Goal: Use online tool/utility: Utilize a website feature to perform a specific function

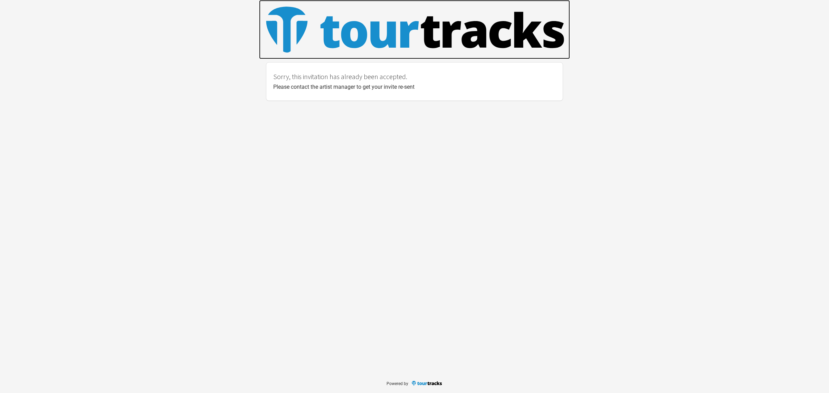
click at [329, 39] on img at bounding box center [414, 29] width 311 height 58
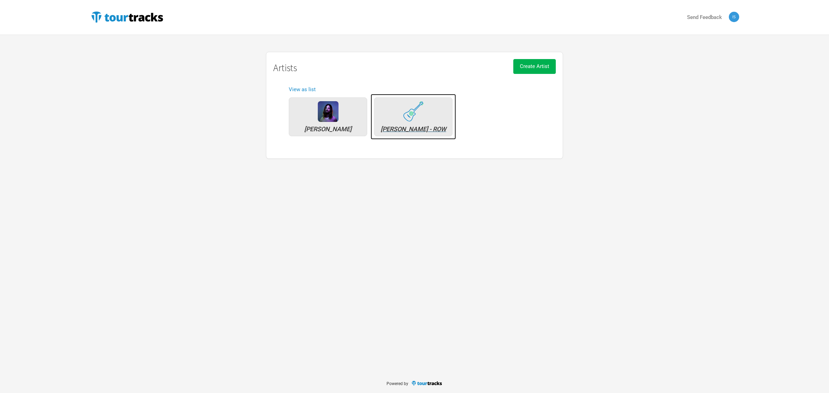
click at [405, 120] on img at bounding box center [413, 111] width 21 height 20
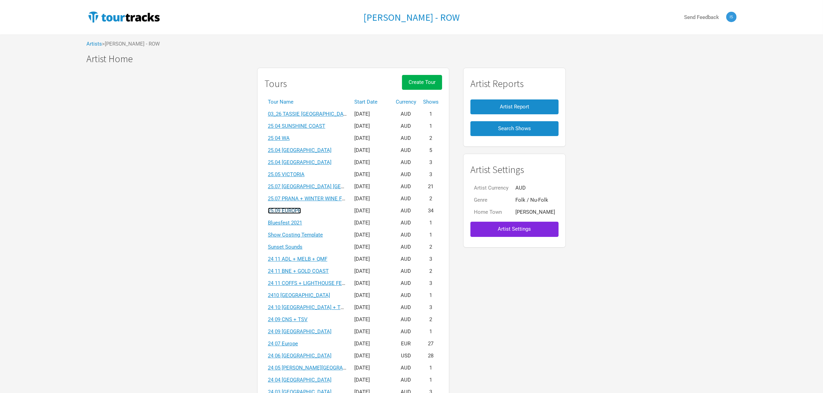
click at [296, 209] on link "25.09 EUROPE" at bounding box center [284, 211] width 33 height 6
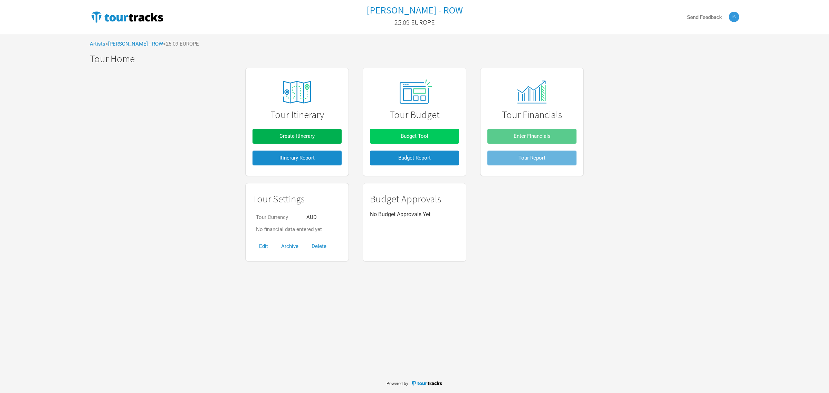
click at [397, 142] on button "Budget Tool" at bounding box center [414, 136] width 89 height 15
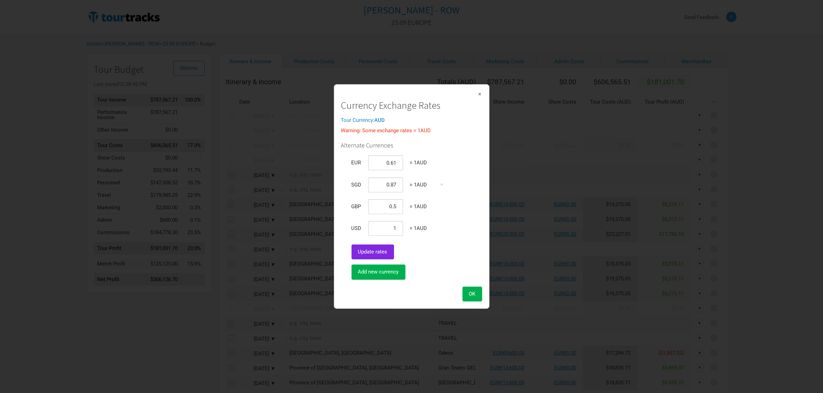
click at [481, 93] on span "×" at bounding box center [480, 94] width 4 height 8
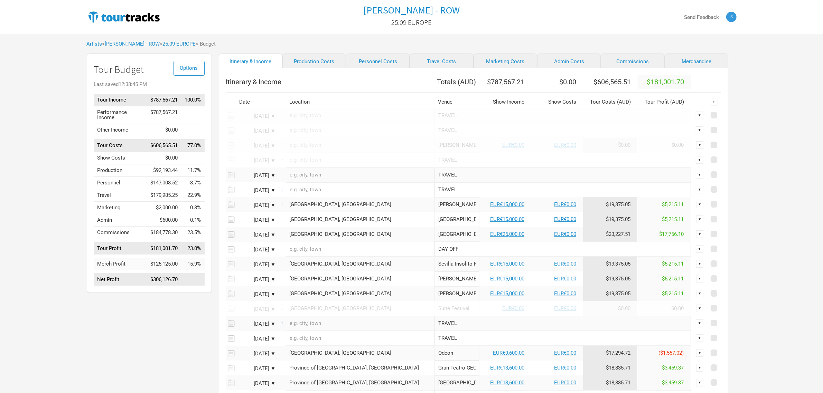
drag, startPoint x: 353, startPoint y: 12, endPoint x: 467, endPoint y: 18, distance: 114.5
click at [467, 18] on div "[PERSON_NAME] - ROW 25.09 EUROPE" at bounding box center [411, 17] width 217 height 28
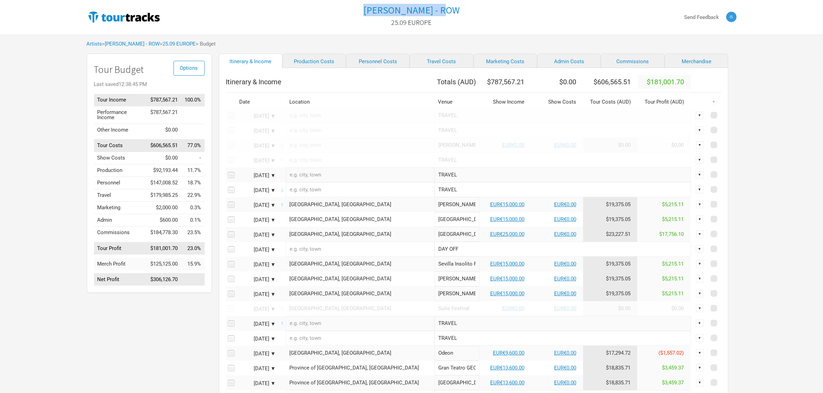
copy h1 "[PERSON_NAME] - ROW"
